Goal: Information Seeking & Learning: Learn about a topic

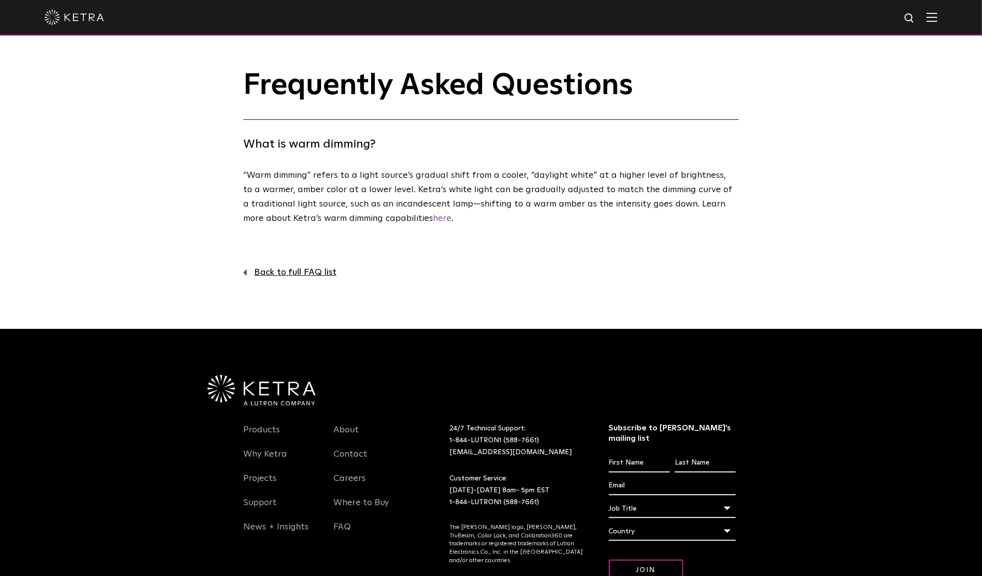
click at [75, 15] on img at bounding box center [74, 17] width 59 height 15
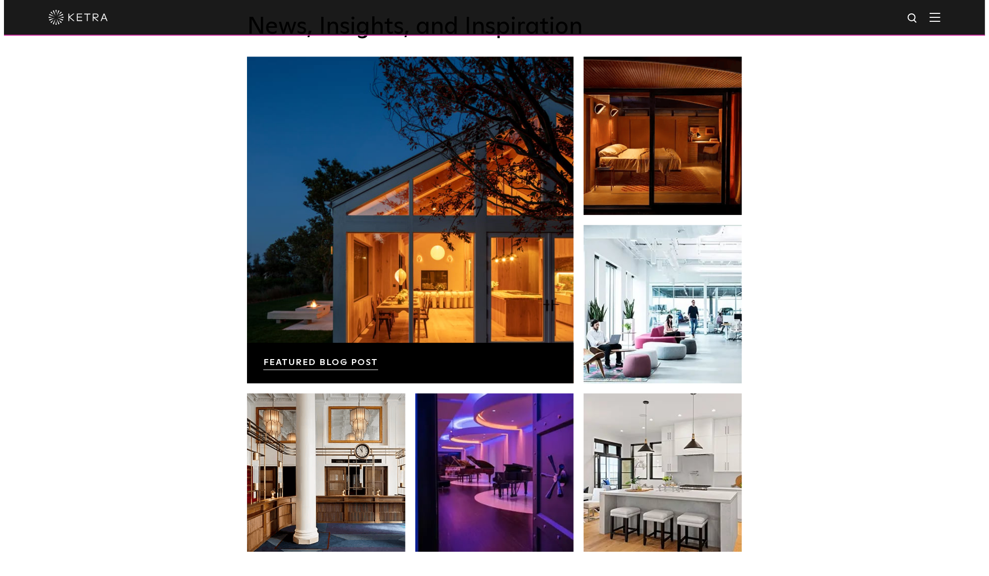
scroll to position [1964, 0]
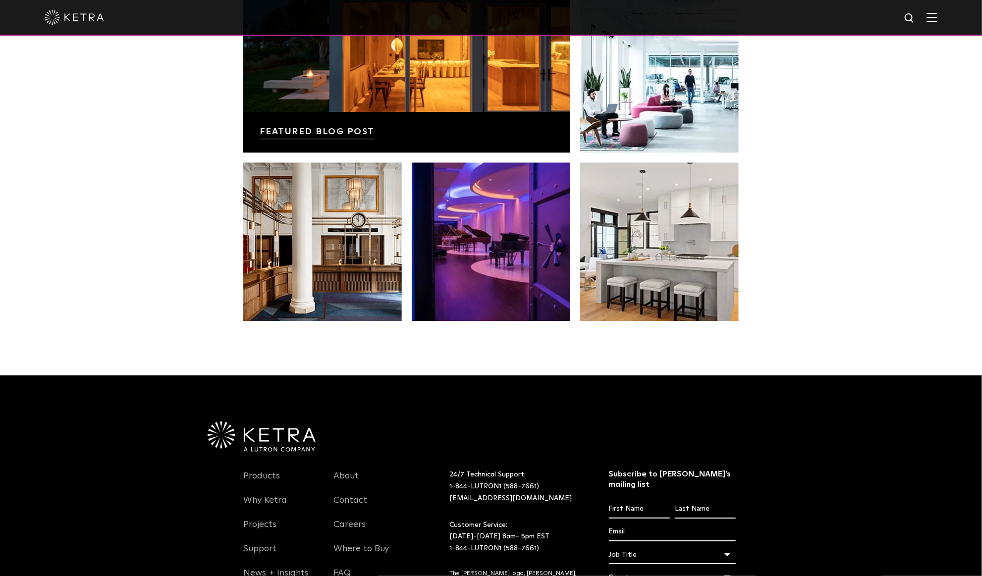
click at [937, 17] on img at bounding box center [931, 16] width 11 height 9
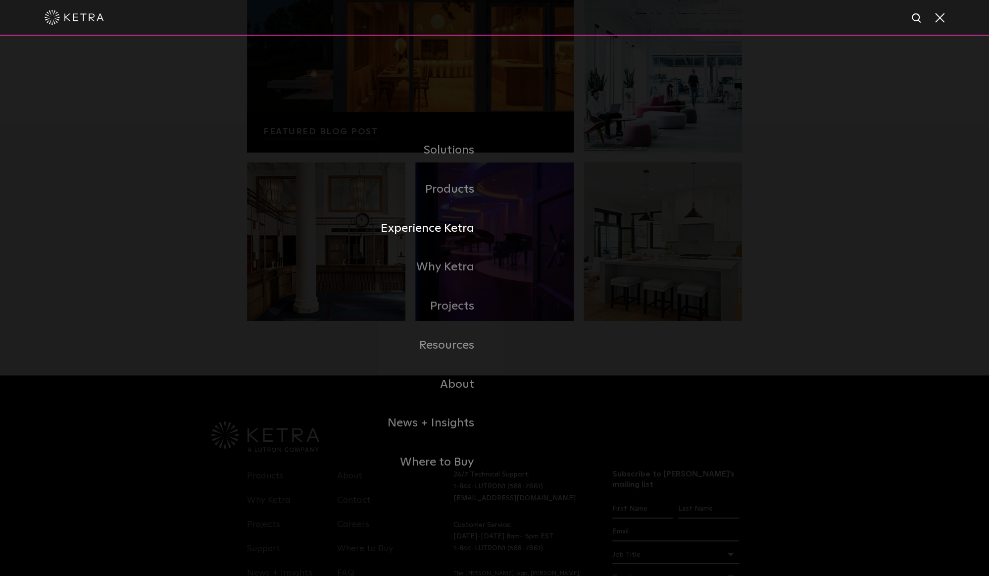
click at [434, 235] on link "Experience Ketra" at bounding box center [371, 228] width 248 height 39
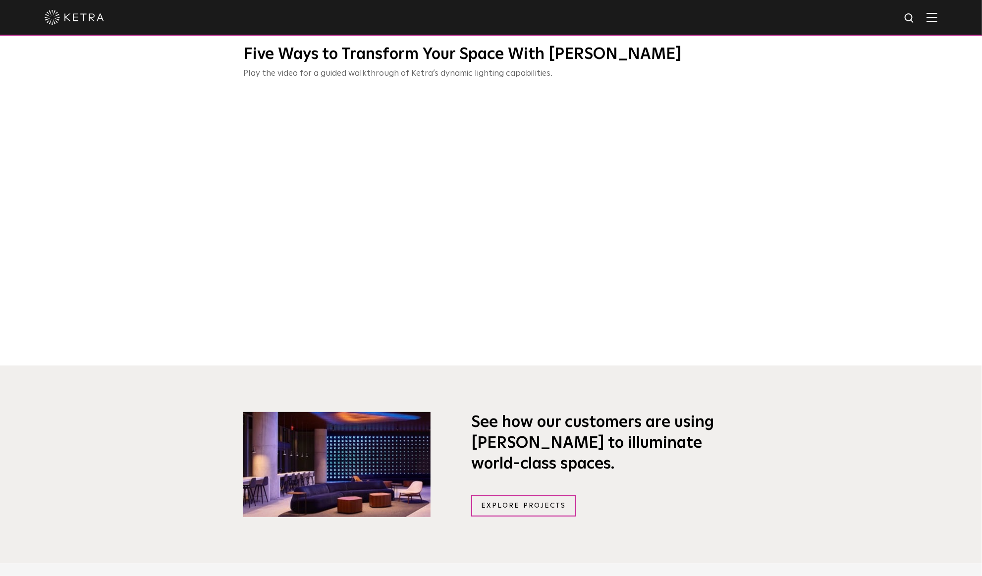
scroll to position [115, 0]
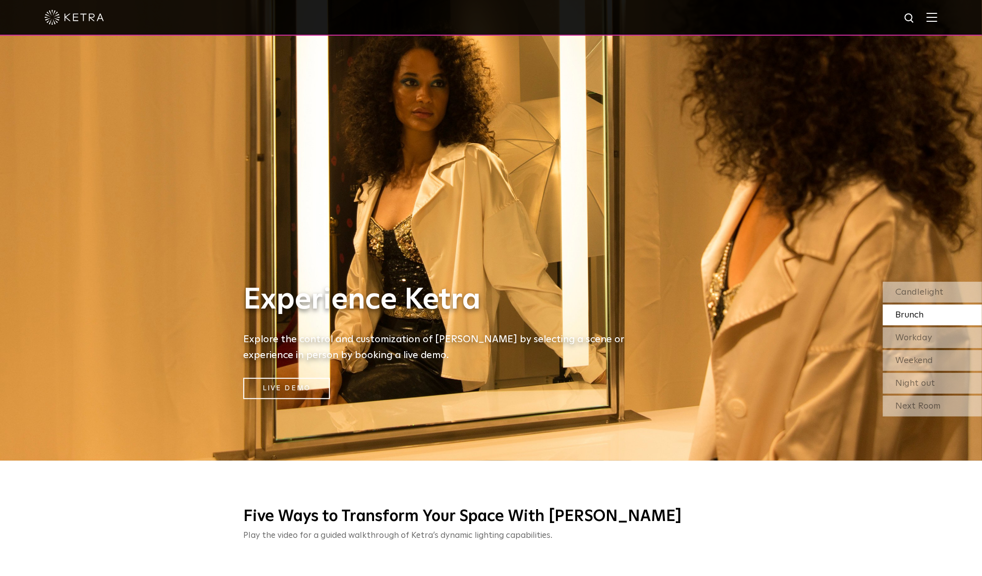
click at [937, 19] on img at bounding box center [931, 16] width 11 height 9
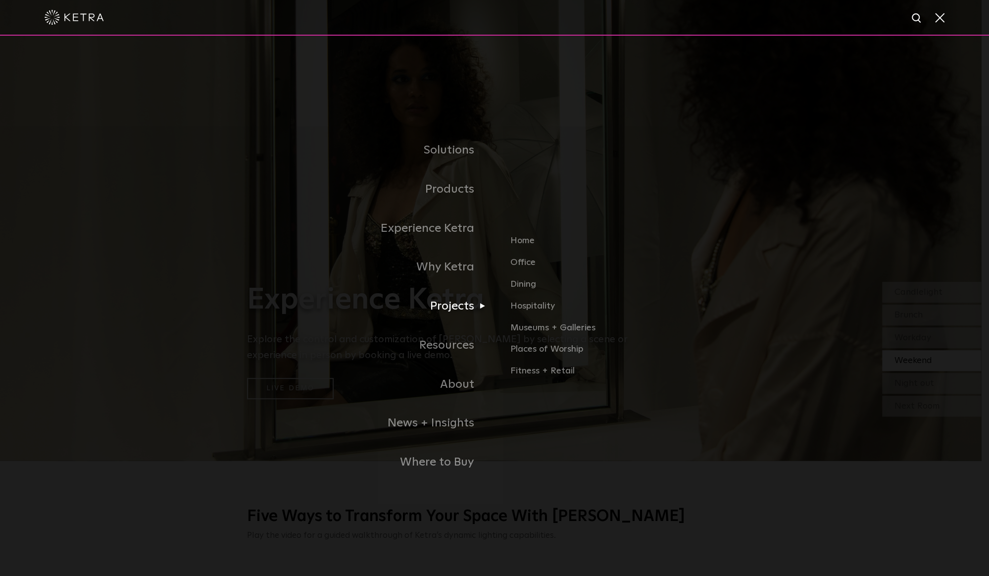
click at [454, 309] on link "Projects" at bounding box center [371, 306] width 248 height 39
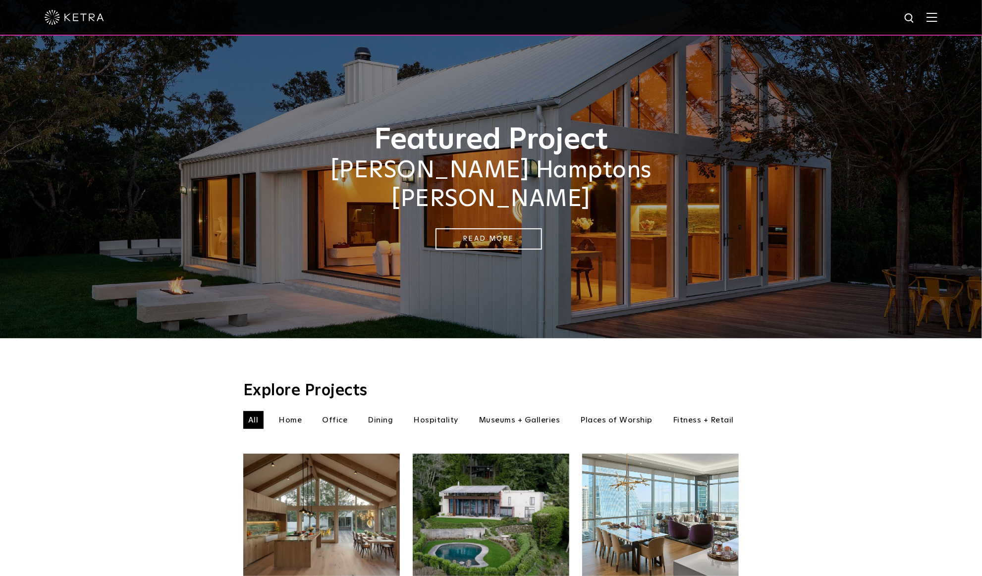
click at [937, 12] on img at bounding box center [931, 16] width 11 height 9
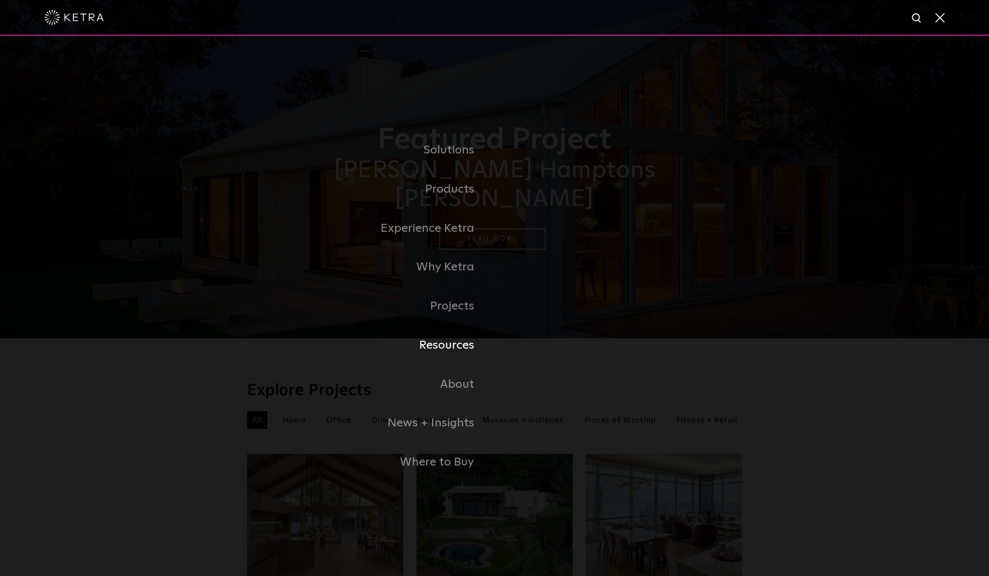
click at [448, 340] on link "Resources" at bounding box center [371, 345] width 248 height 39
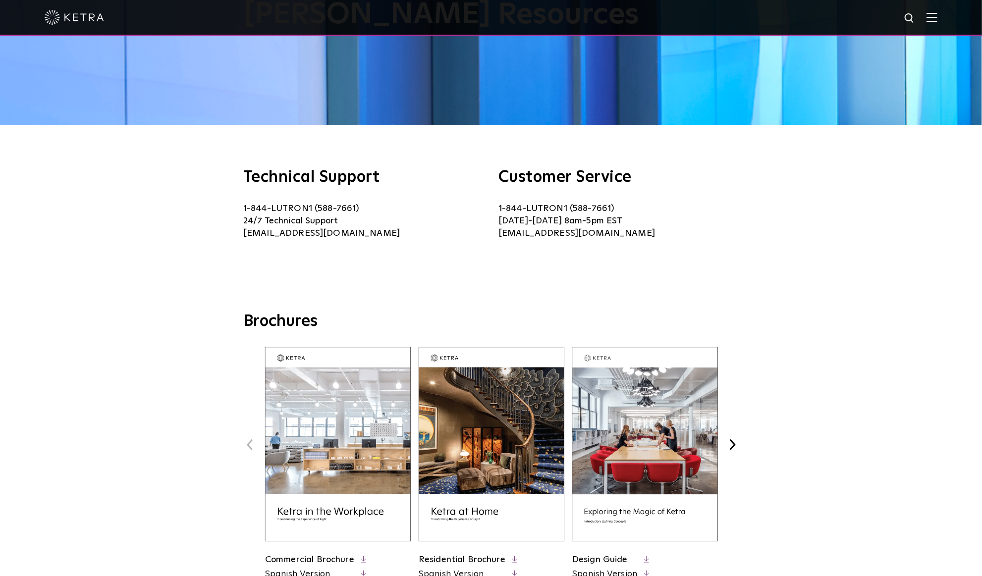
scroll to position [347, 0]
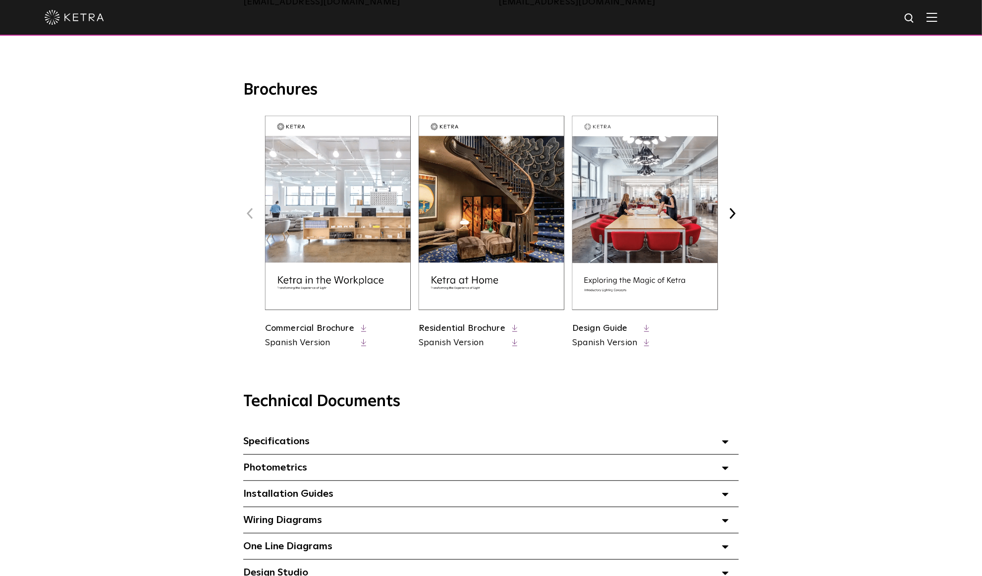
click at [470, 284] on img at bounding box center [491, 213] width 146 height 194
click at [615, 285] on img at bounding box center [645, 213] width 146 height 194
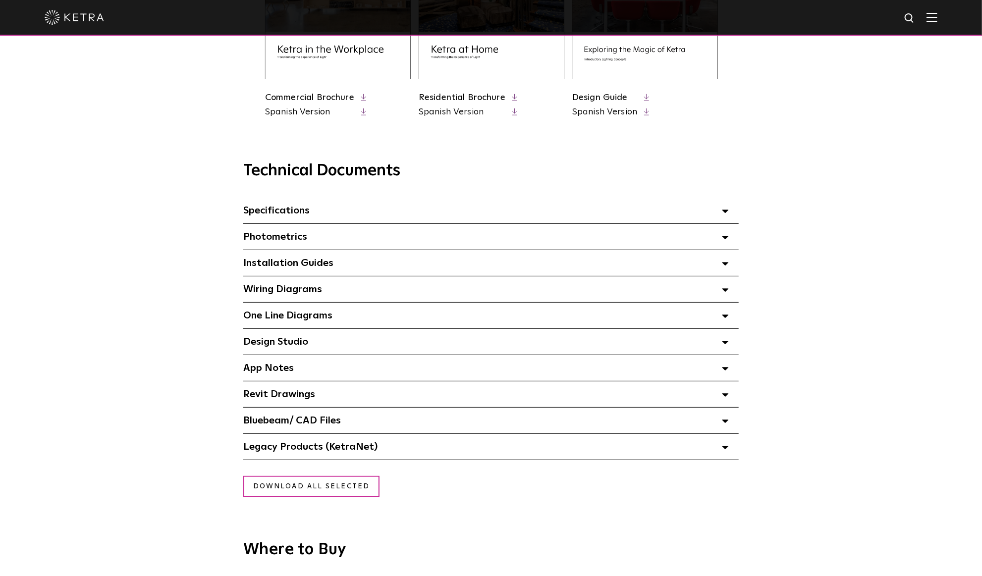
scroll to position [693, 0]
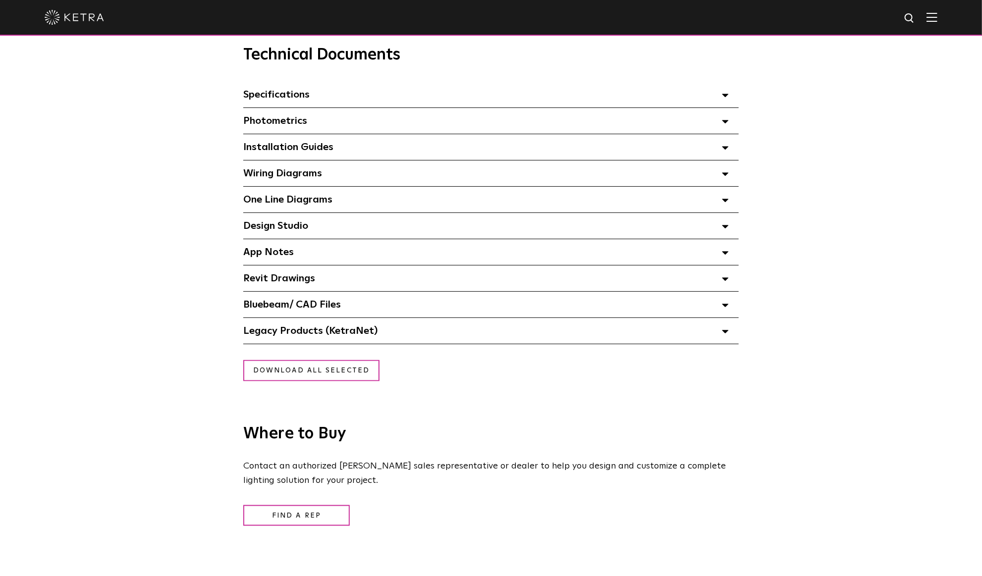
click at [293, 124] on span "Photometrics Select checkboxes to use the bulk download option below" at bounding box center [275, 121] width 64 height 10
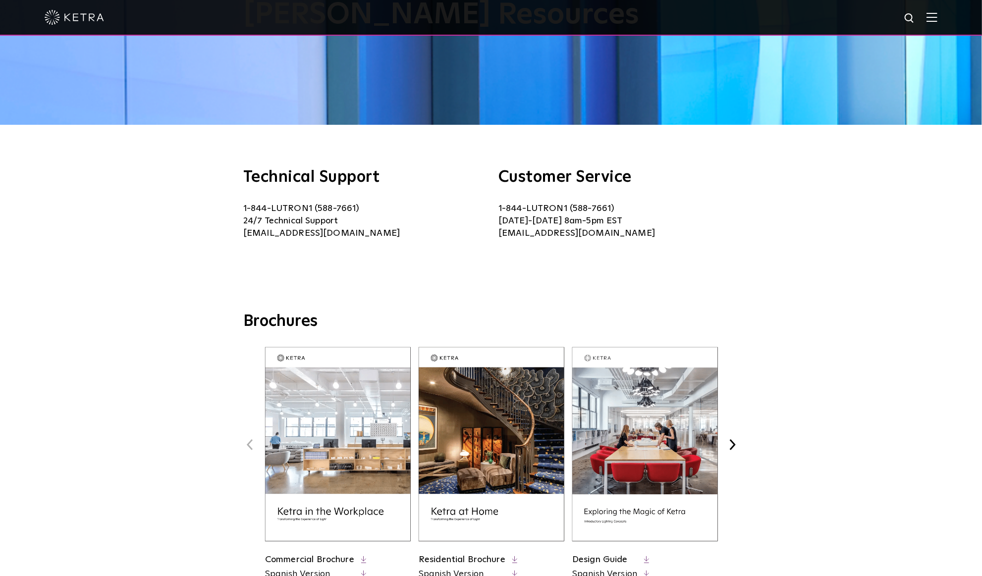
scroll to position [0, 0]
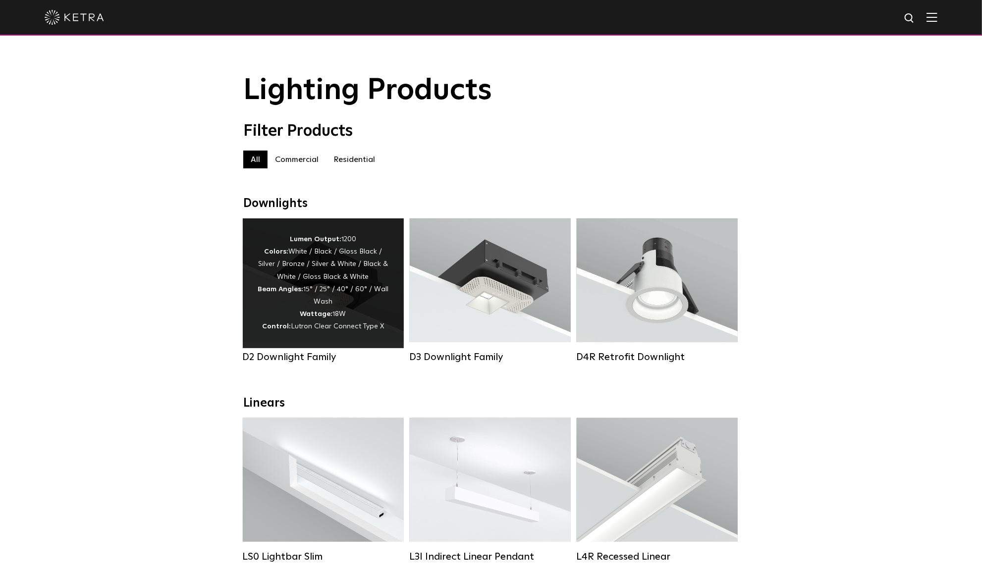
click at [266, 363] on div "D2 Downlight Family" at bounding box center [323, 357] width 161 height 12
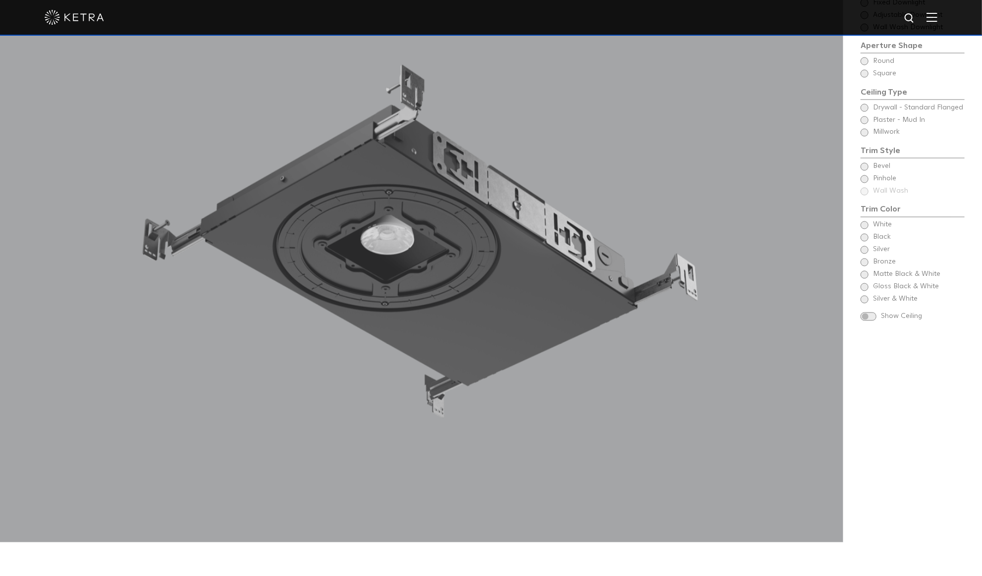
scroll to position [978, 0]
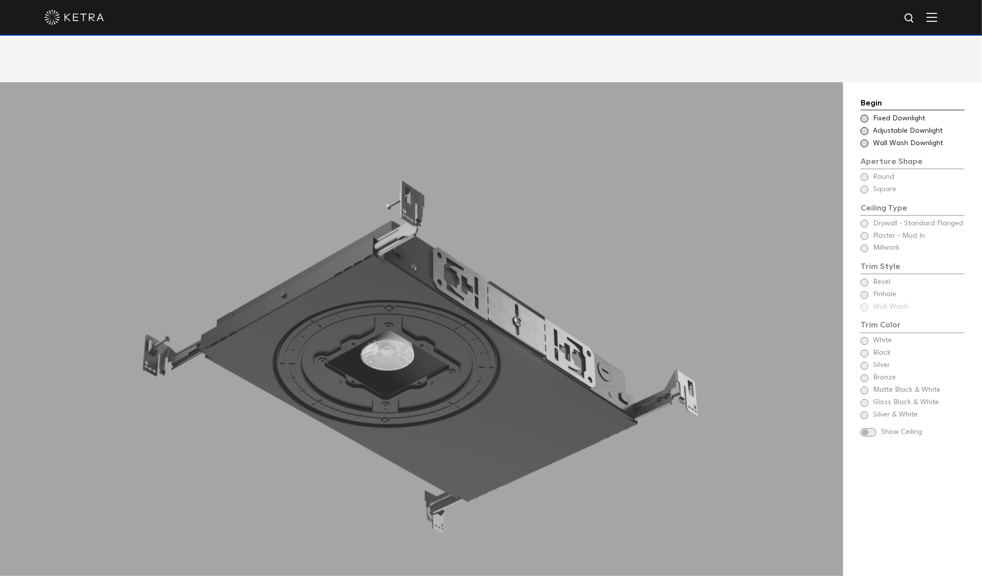
click at [865, 115] on span at bounding box center [864, 119] width 8 height 8
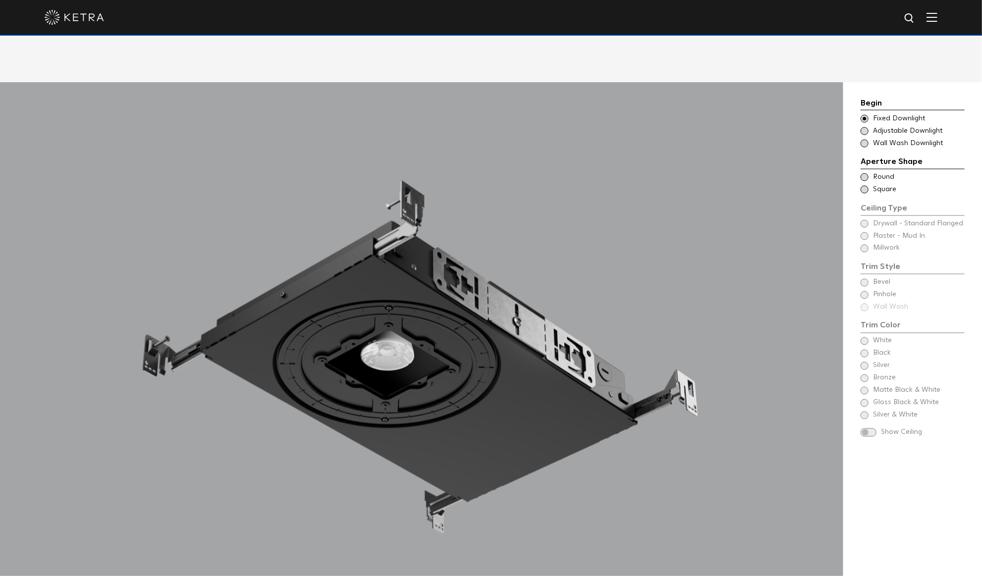
click at [862, 127] on span at bounding box center [864, 131] width 8 height 8
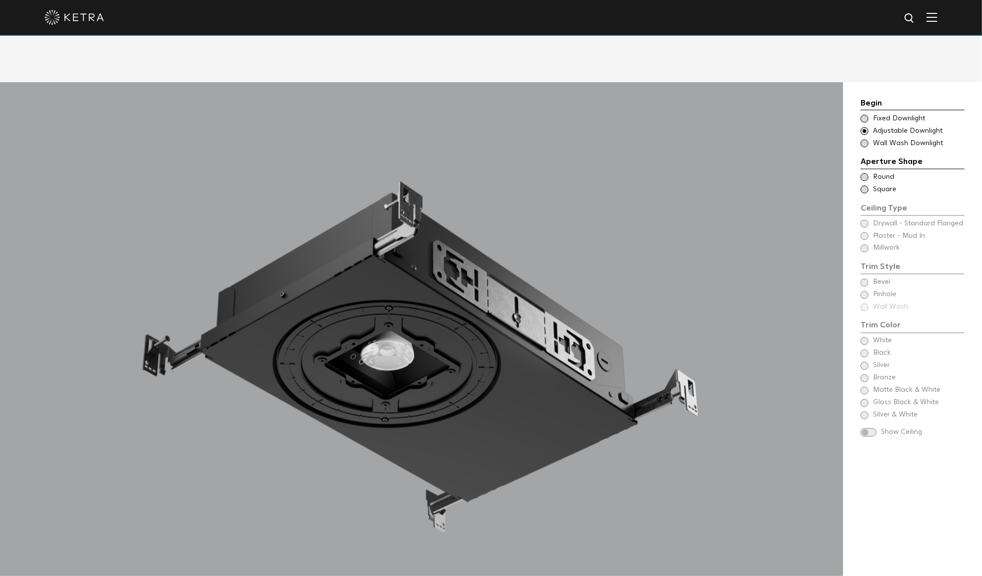
click at [862, 140] on span at bounding box center [864, 144] width 8 height 8
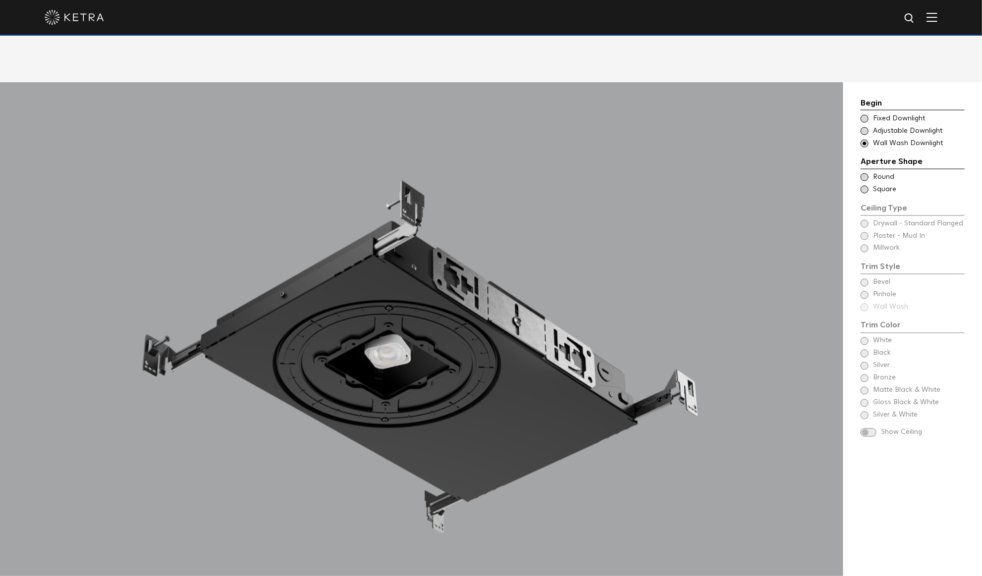
click at [868, 173] on span at bounding box center [864, 177] width 8 height 8
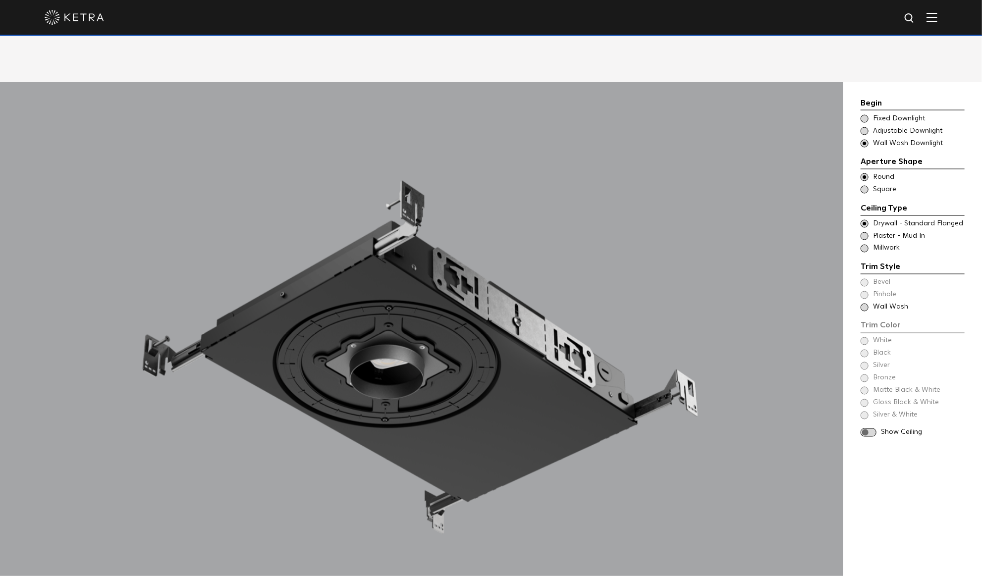
click at [864, 186] on span at bounding box center [864, 190] width 8 height 8
click at [862, 220] on span at bounding box center [864, 224] width 8 height 8
click at [863, 232] on span at bounding box center [864, 236] width 8 height 8
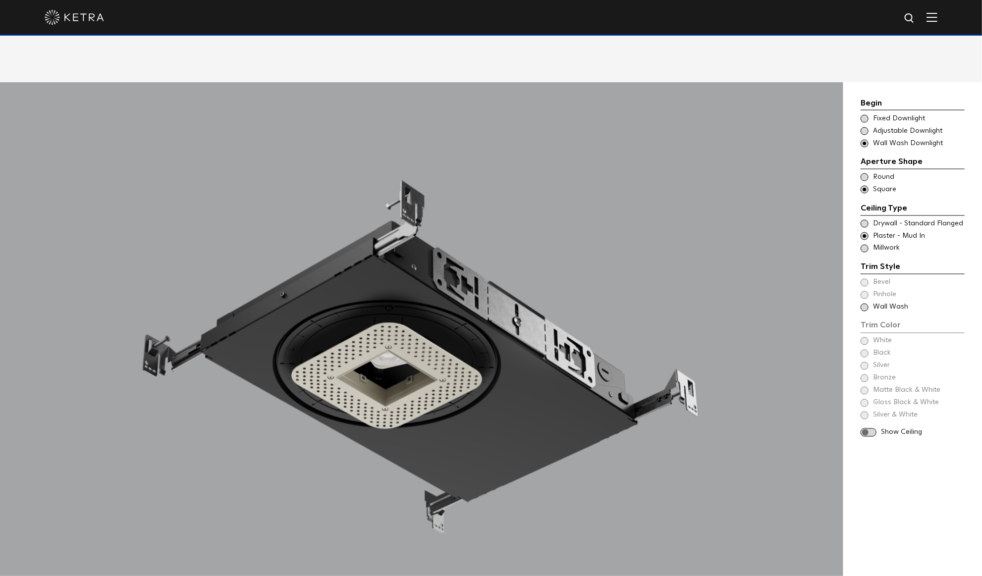
click at [862, 245] on span at bounding box center [864, 249] width 8 height 8
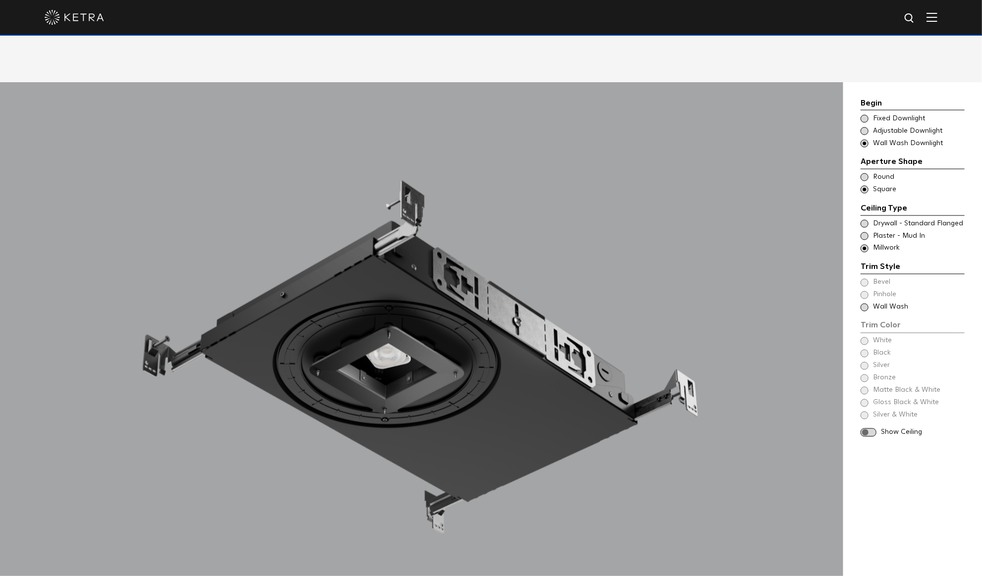
click at [862, 232] on span at bounding box center [864, 236] width 8 height 8
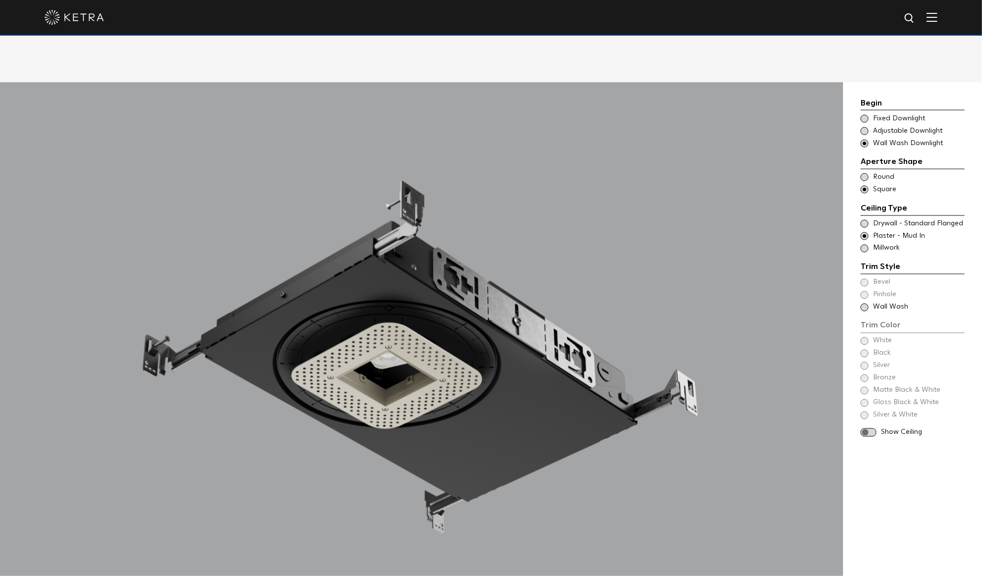
click at [863, 127] on span at bounding box center [864, 131] width 8 height 8
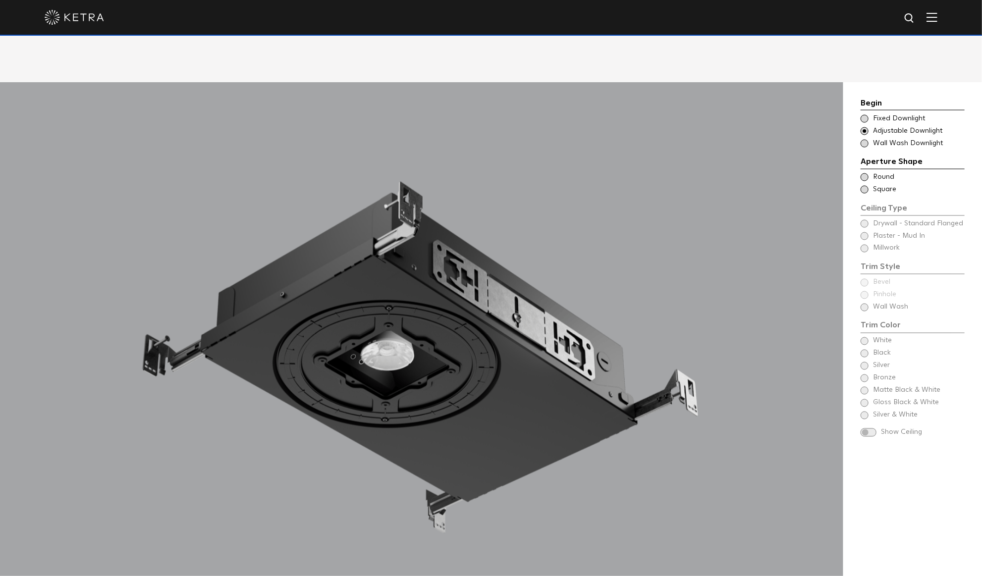
click at [862, 98] on div "Begin Choose Aperture Shape Fixed Downlight Choose Aperture Shape Adjustable Do…" at bounding box center [912, 123] width 104 height 52
click at [862, 115] on span at bounding box center [864, 119] width 8 height 8
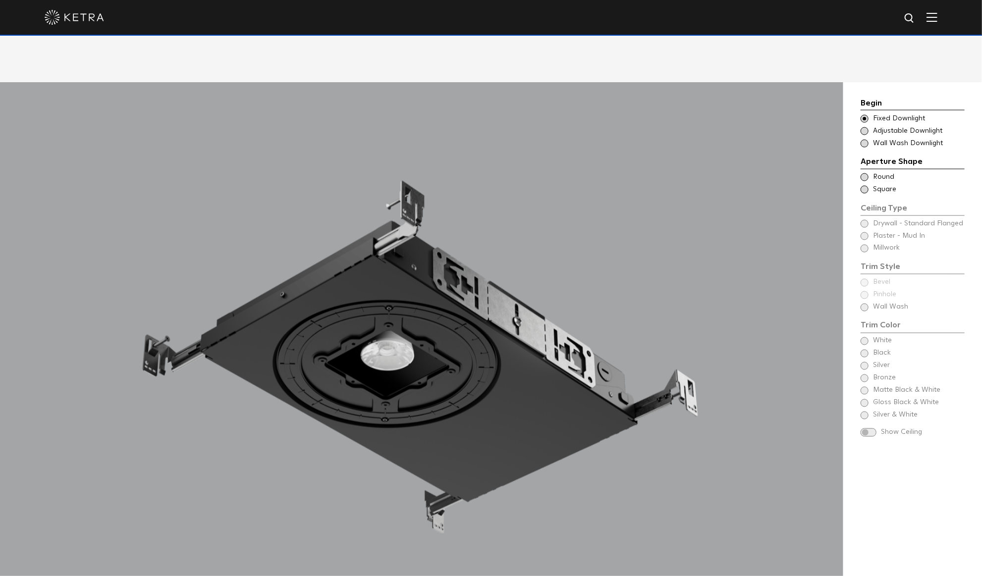
click at [865, 173] on span at bounding box center [864, 177] width 8 height 8
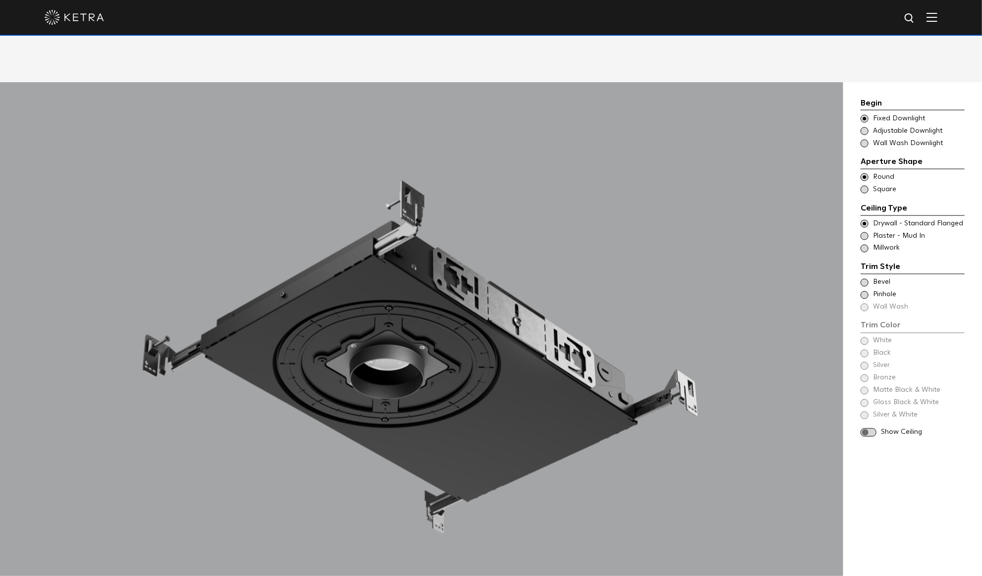
click at [864, 232] on span at bounding box center [864, 236] width 8 height 8
click at [863, 232] on span at bounding box center [864, 236] width 8 height 8
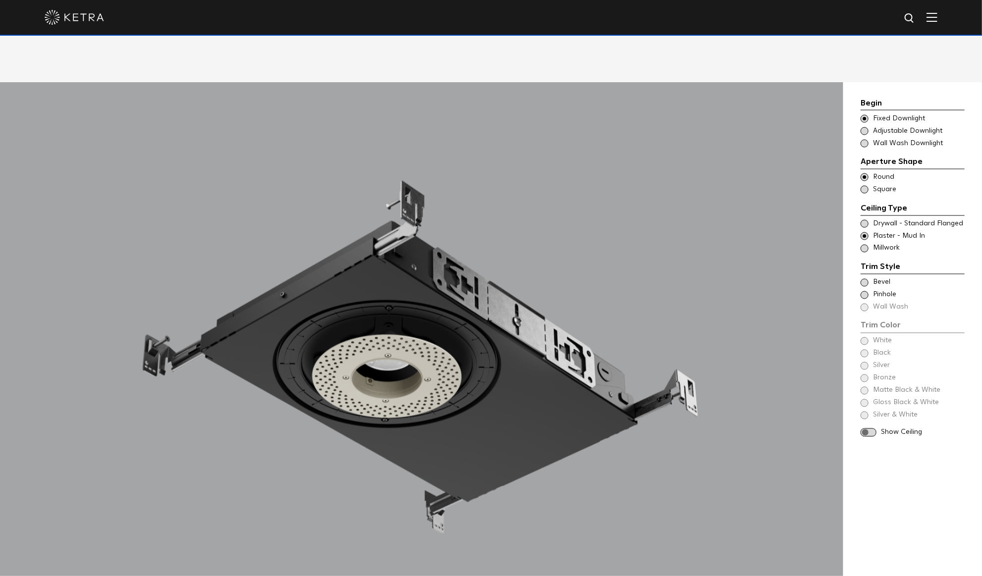
click at [864, 186] on span at bounding box center [864, 190] width 8 height 8
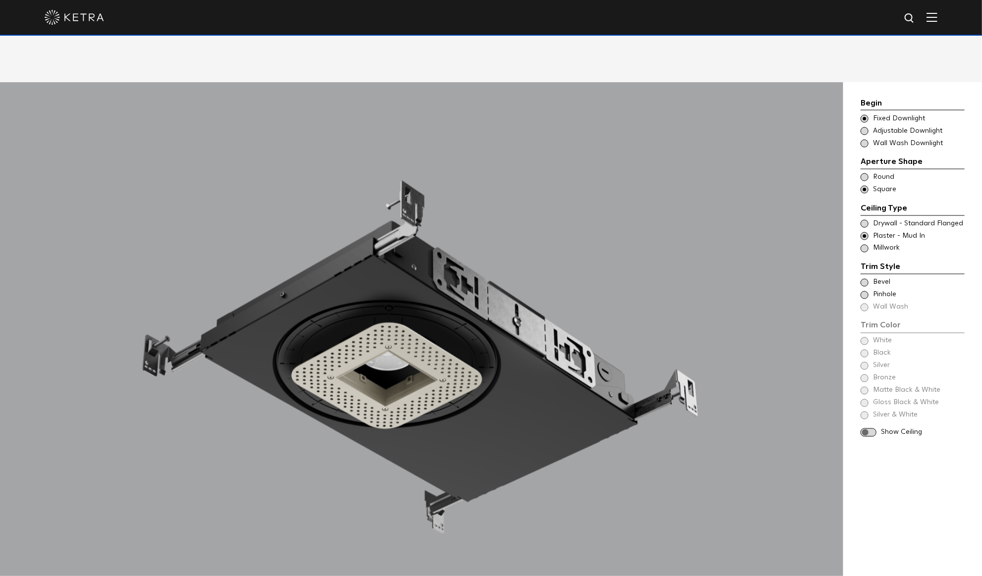
click at [866, 279] on span at bounding box center [864, 283] width 8 height 8
click at [863, 291] on span at bounding box center [864, 295] width 8 height 8
click at [866, 279] on span at bounding box center [864, 283] width 8 height 8
click at [862, 337] on span at bounding box center [864, 341] width 8 height 8
click at [864, 350] on span at bounding box center [864, 354] width 8 height 8
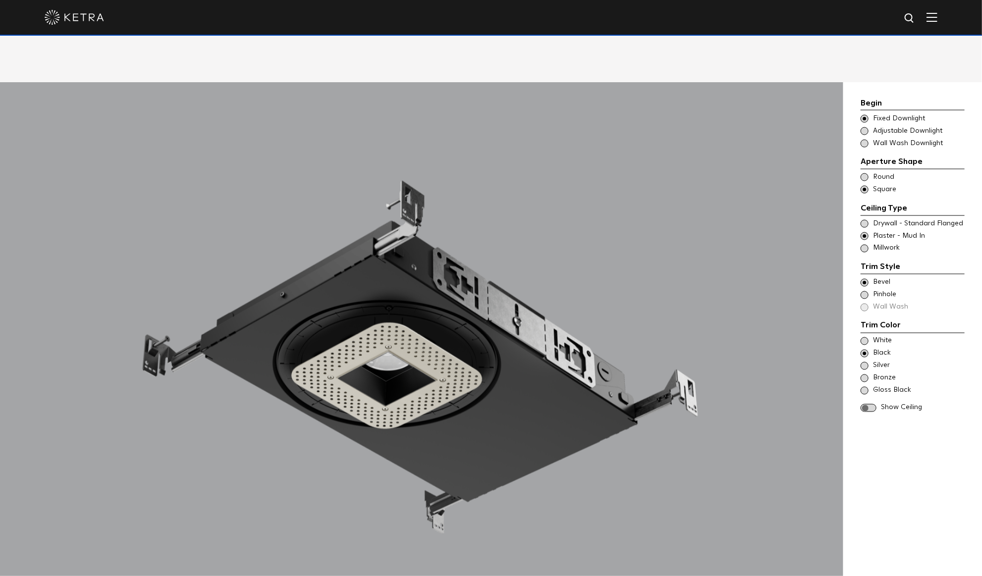
click at [864, 362] on span at bounding box center [864, 366] width 8 height 8
click at [864, 374] on span at bounding box center [864, 378] width 8 height 8
click at [864, 387] on span at bounding box center [864, 391] width 8 height 8
click at [865, 337] on span at bounding box center [864, 341] width 8 height 8
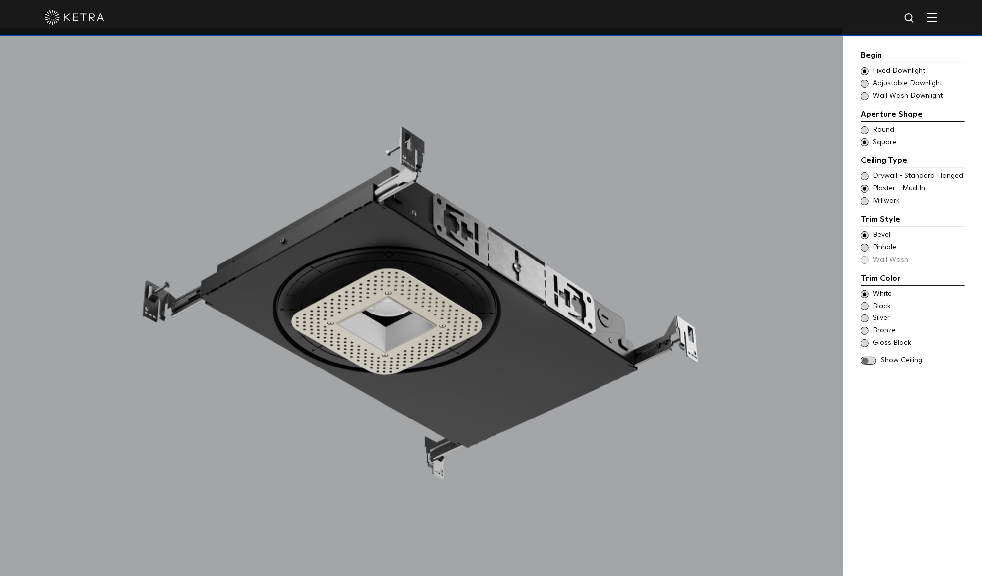
scroll to position [1029, 0]
